Goal: Browse casually: Explore the website without a specific task or goal

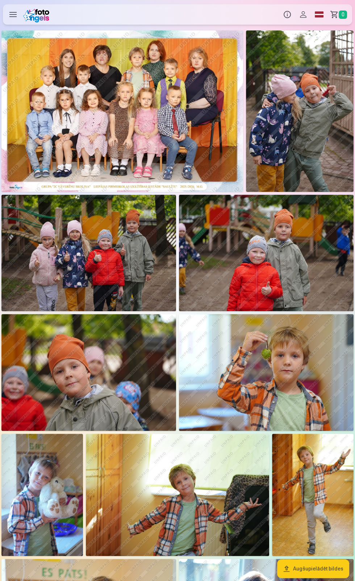
click at [107, 113] on img at bounding box center [122, 110] width 242 height 161
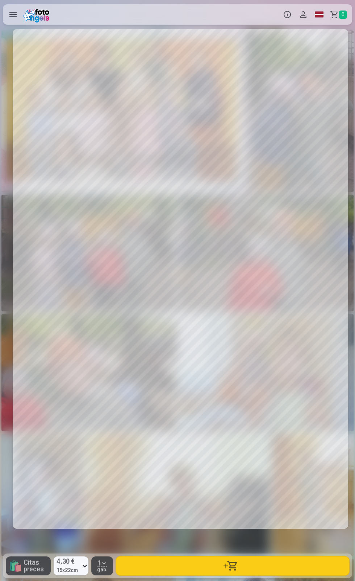
scroll to position [0, 355]
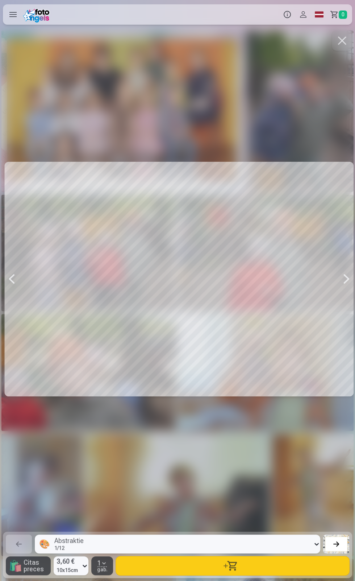
scroll to position [0, 711]
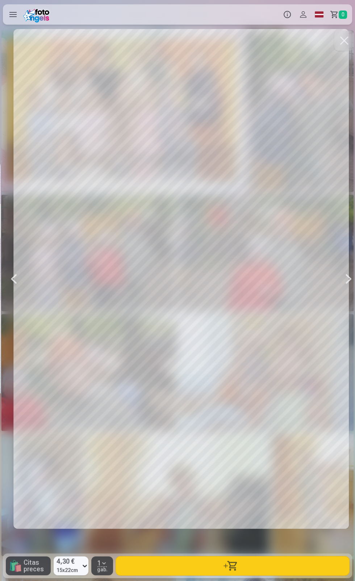
scroll to position [0, 355]
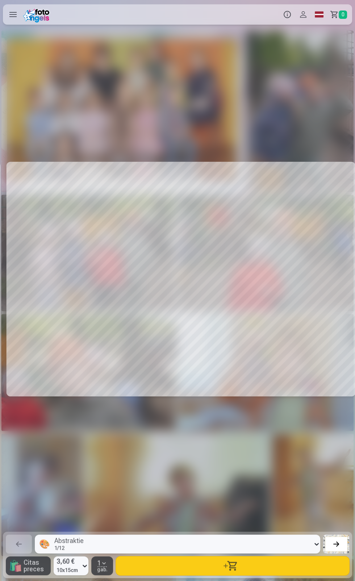
scroll to position [0, 1066]
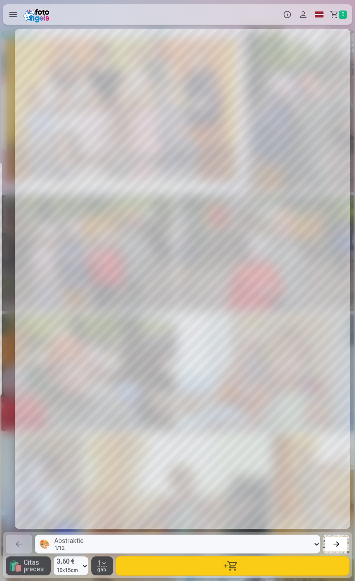
scroll to position [0, 2132]
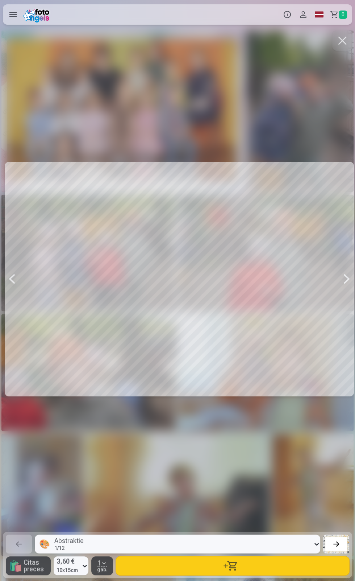
scroll to position [0, 2487]
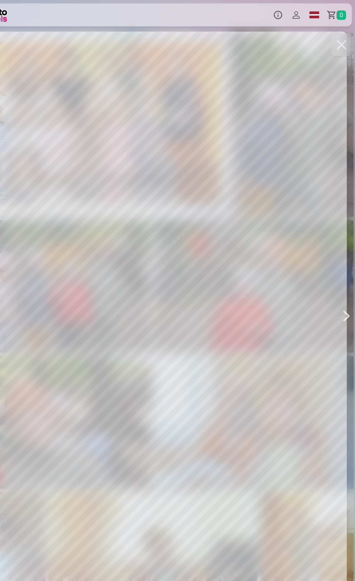
scroll to position [0, 2843]
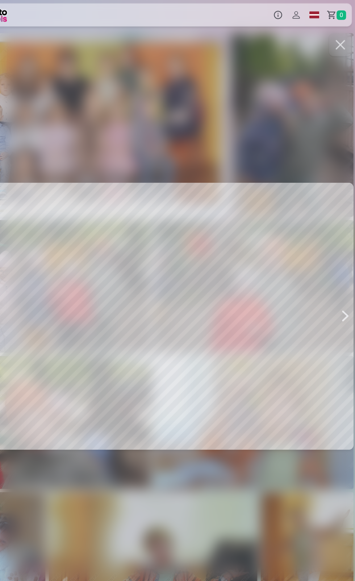
scroll to position [0, 3909]
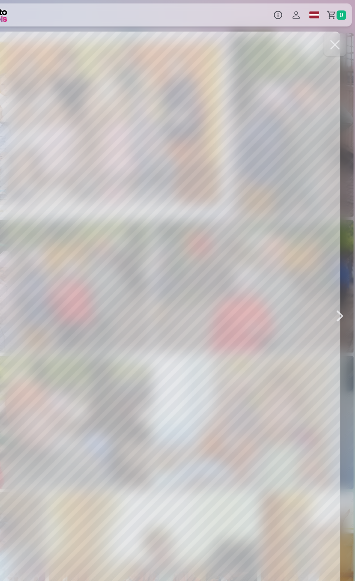
scroll to position [0, 355]
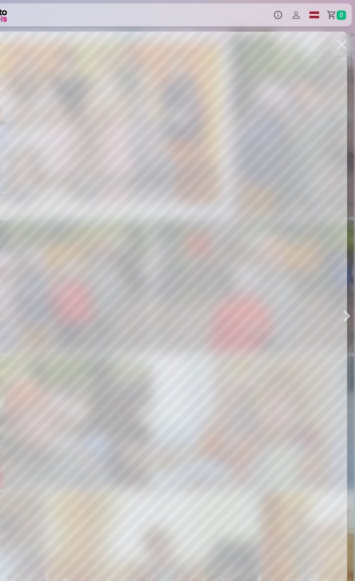
scroll to position [0, 355]
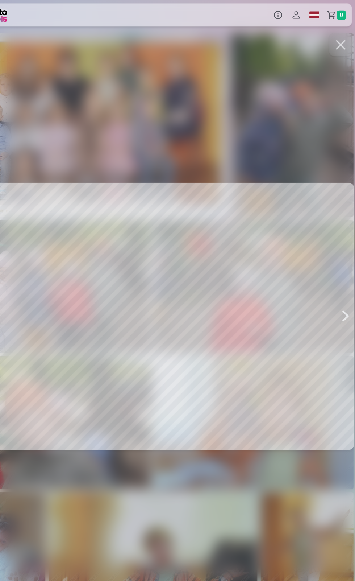
scroll to position [0, 1421]
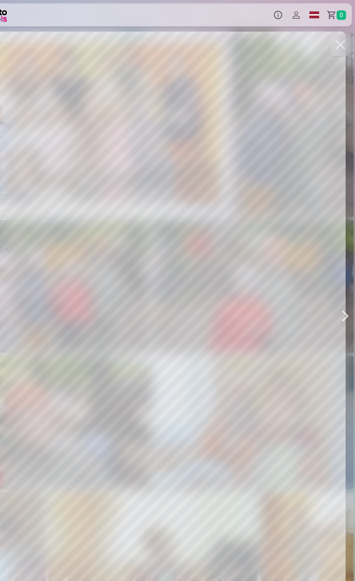
scroll to position [0, 2132]
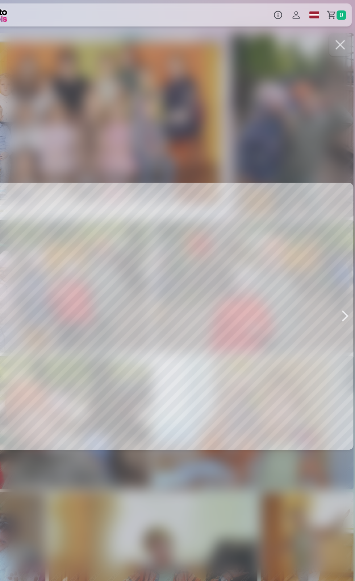
scroll to position [0, 2487]
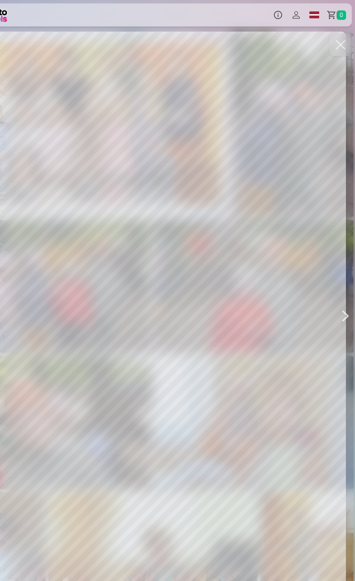
scroll to position [0, 4265]
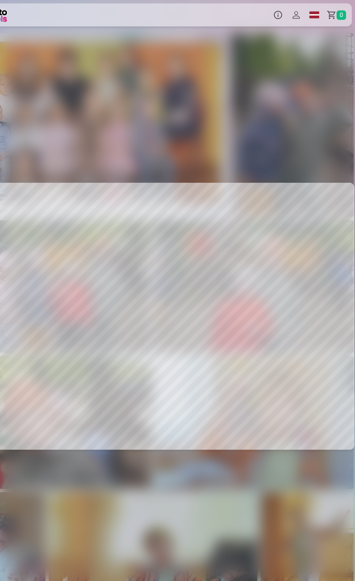
scroll to position [0, 4620]
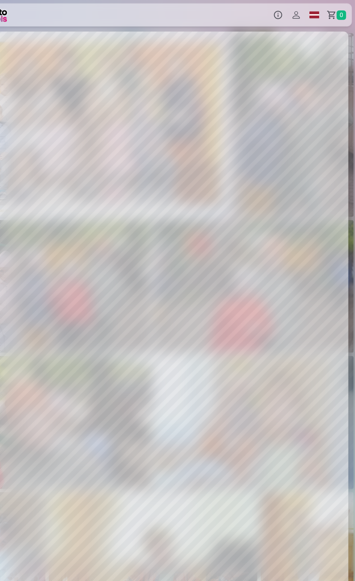
scroll to position [0, 7108]
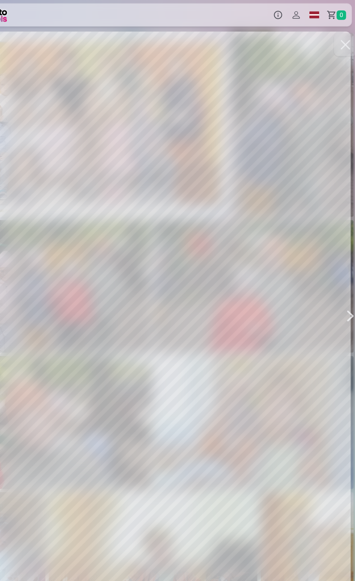
scroll to position [0, 7463]
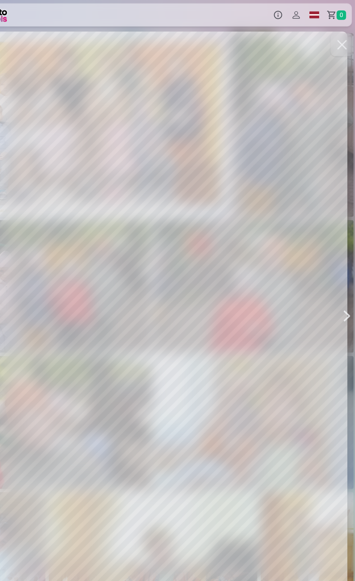
scroll to position [0, 7818]
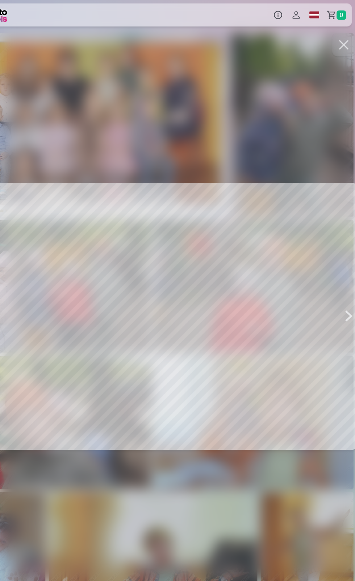
scroll to position [0, 8885]
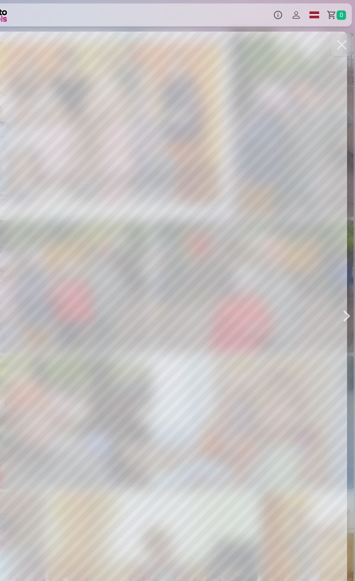
scroll to position [0, 9240]
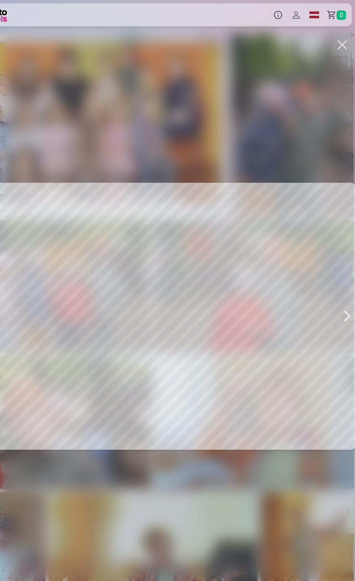
scroll to position [0, 10662]
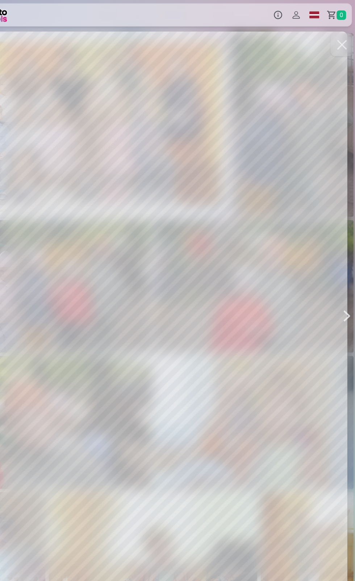
scroll to position [0, 11373]
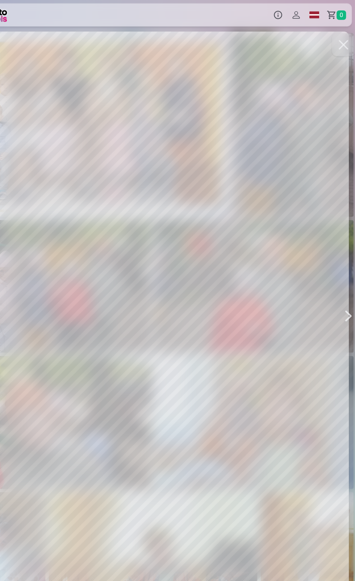
scroll to position [0, 12083]
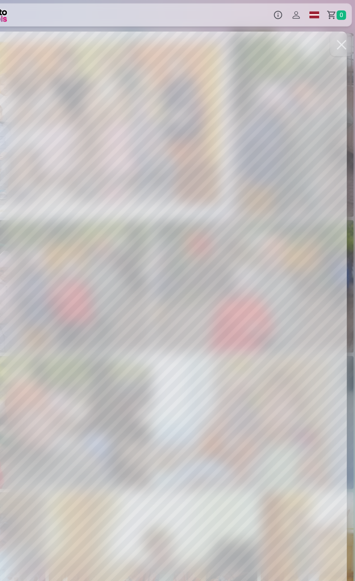
scroll to position [0, 12439]
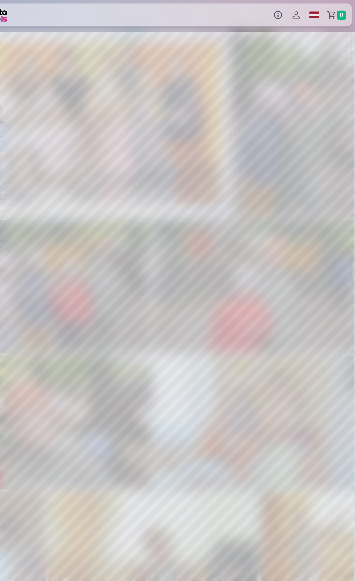
scroll to position [0, 12439]
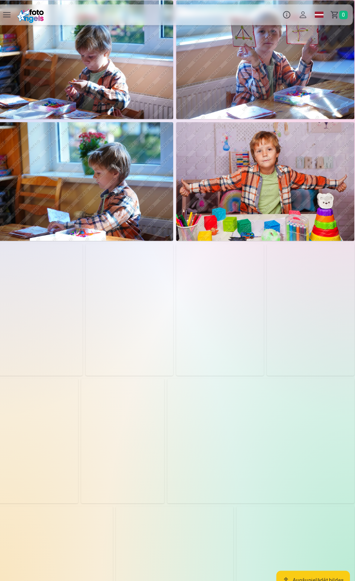
scroll to position [958, 0]
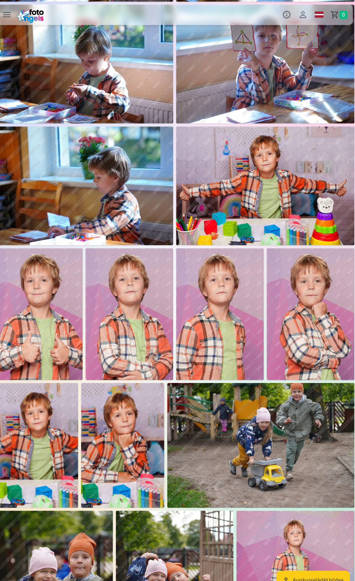
click at [271, 185] on img at bounding box center [266, 182] width 175 height 116
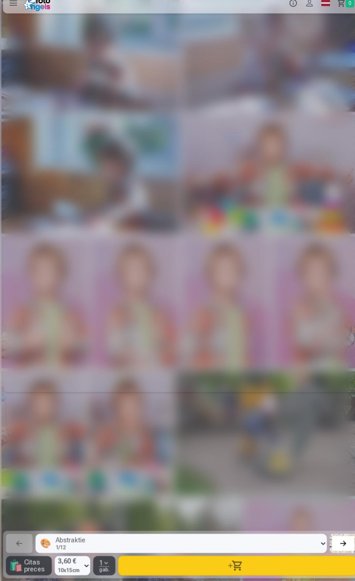
scroll to position [0, 6397]
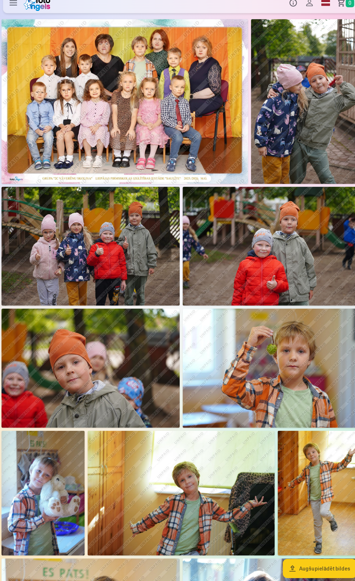
click at [86, 385] on img at bounding box center [88, 372] width 175 height 116
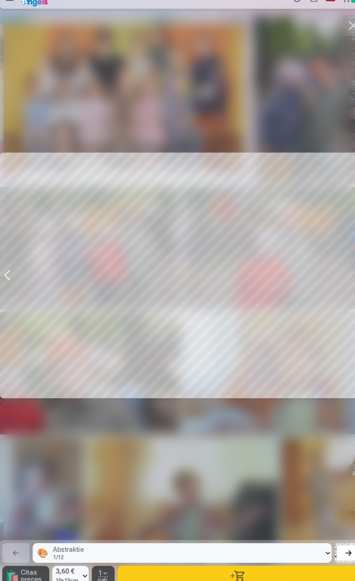
scroll to position [0, 1421]
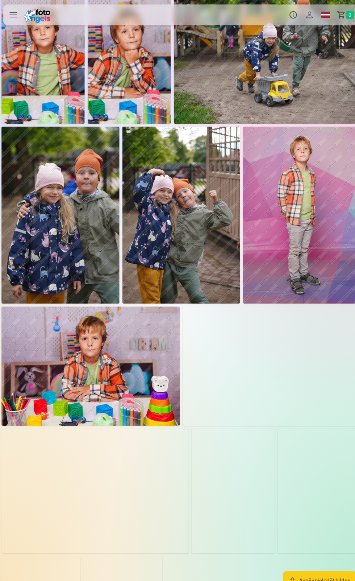
scroll to position [1333, 0]
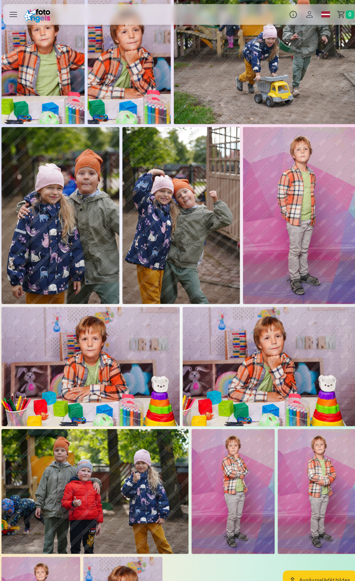
click at [60, 475] on img at bounding box center [93, 482] width 184 height 122
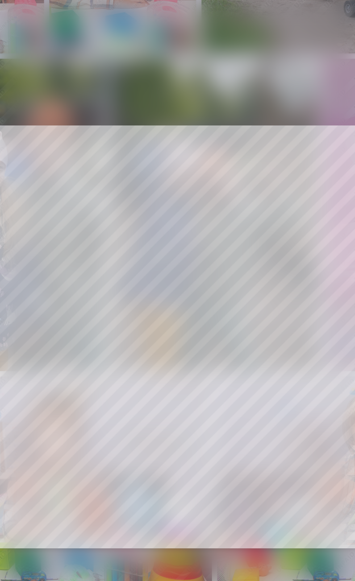
scroll to position [1333, 0]
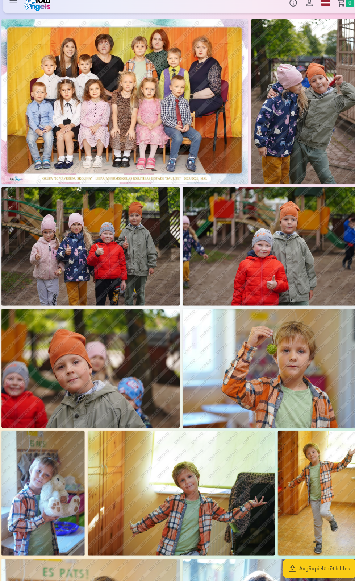
click at [159, 115] on img at bounding box center [122, 110] width 242 height 161
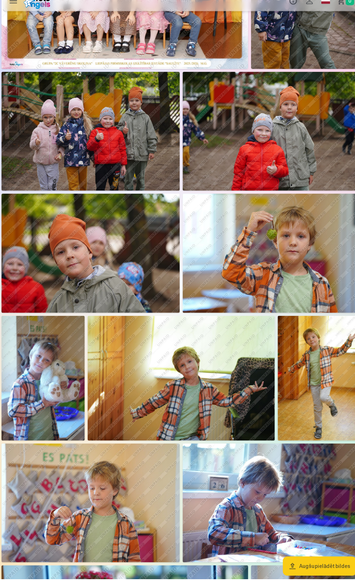
scroll to position [111, 0]
click at [288, 261] on img at bounding box center [266, 261] width 175 height 116
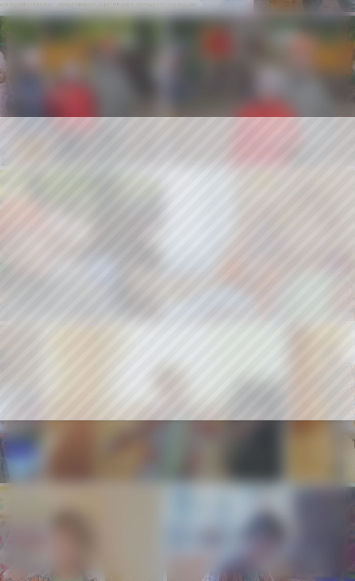
scroll to position [111, 0]
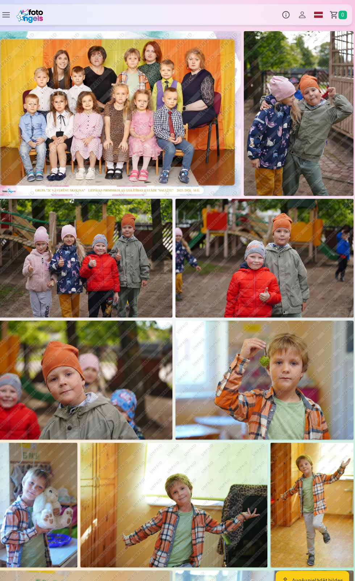
click at [94, 389] on img at bounding box center [88, 372] width 175 height 116
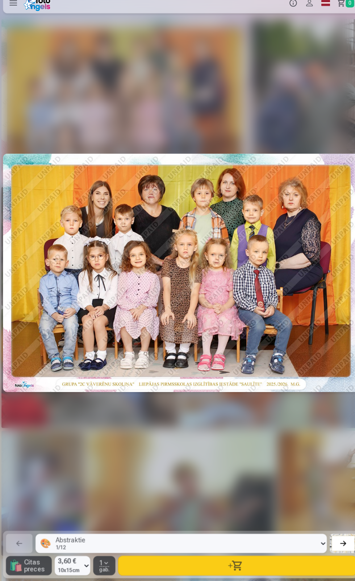
scroll to position [0, 1421]
